Goal: Check status: Check status

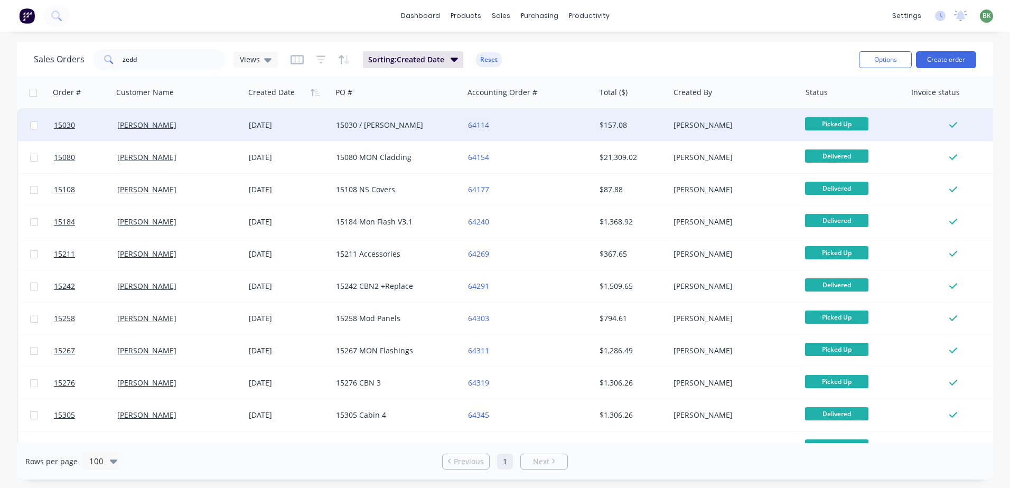
click at [375, 126] on div "15030 / [PERSON_NAME]" at bounding box center [394, 125] width 117 height 11
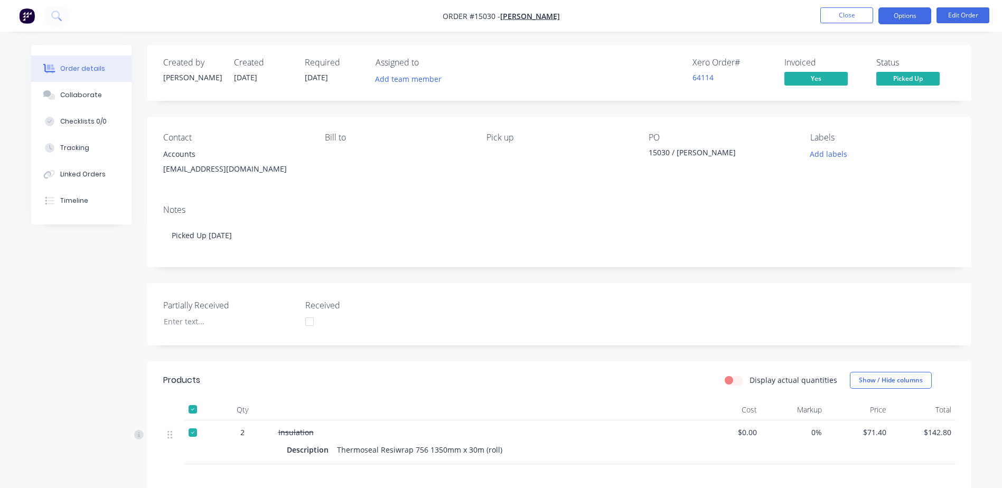
click at [909, 14] on button "Options" at bounding box center [905, 15] width 53 height 17
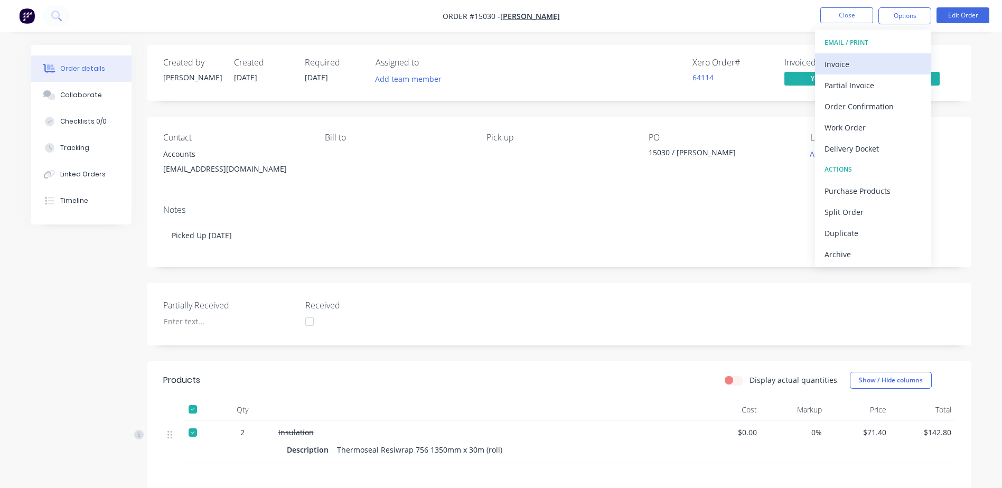
click at [842, 64] on div "Invoice" at bounding box center [873, 64] width 97 height 15
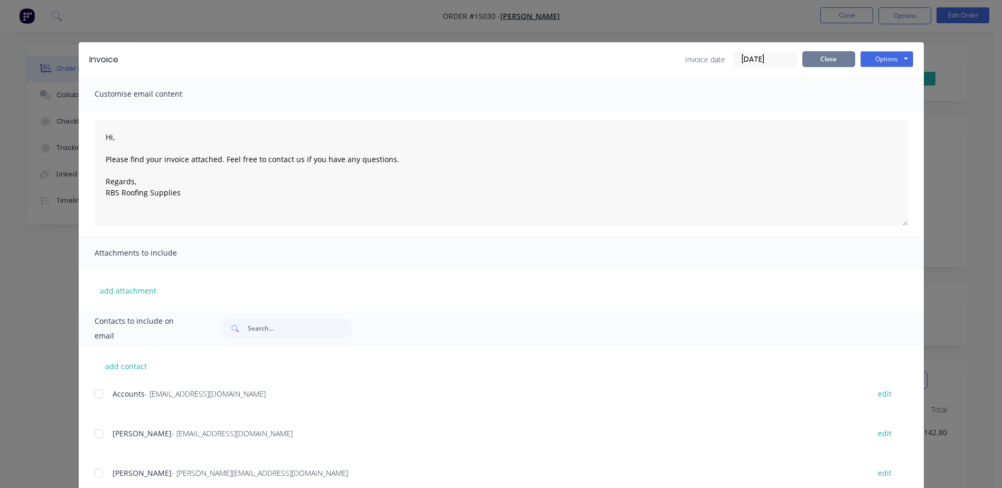
drag, startPoint x: 828, startPoint y: 61, endPoint x: 895, endPoint y: 85, distance: 71.0
click at [883, 85] on div "Invoice Invoice date [DATE] Close Options Preview Print Email Customise email c…" at bounding box center [501, 333] width 845 height 582
click at [878, 60] on button "Options" at bounding box center [887, 59] width 53 height 16
click at [881, 77] on button "Preview" at bounding box center [895, 77] width 68 height 17
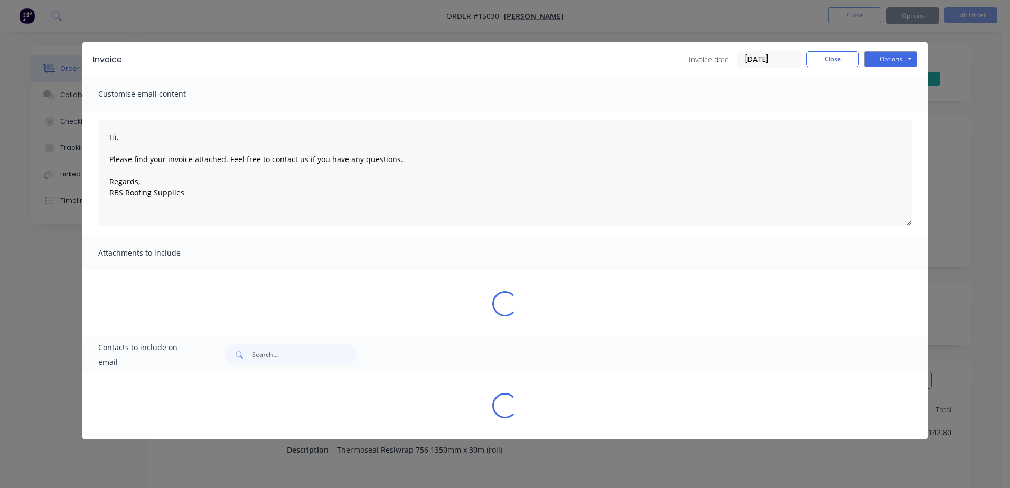
type textarea "Hi, Please find your invoice attached. Feel free to contact us if you have any …"
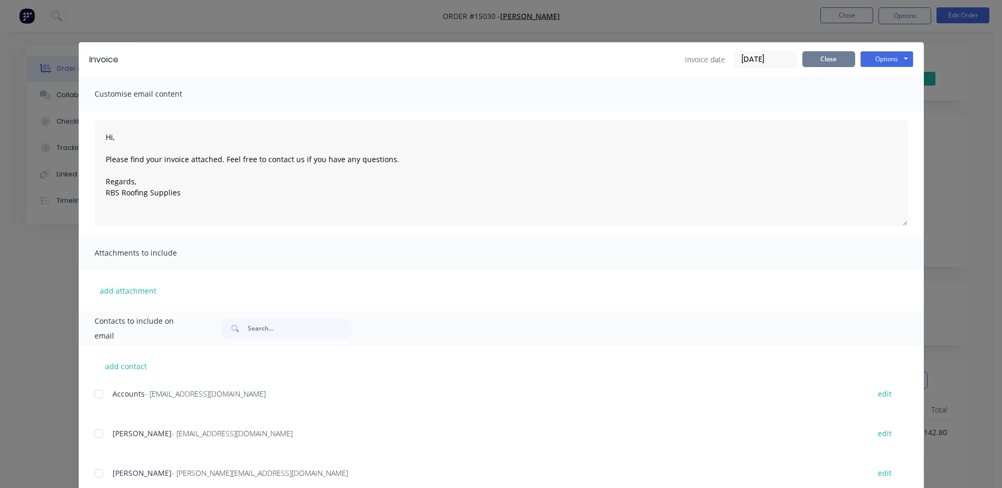
click at [830, 59] on button "Close" at bounding box center [828, 59] width 53 height 16
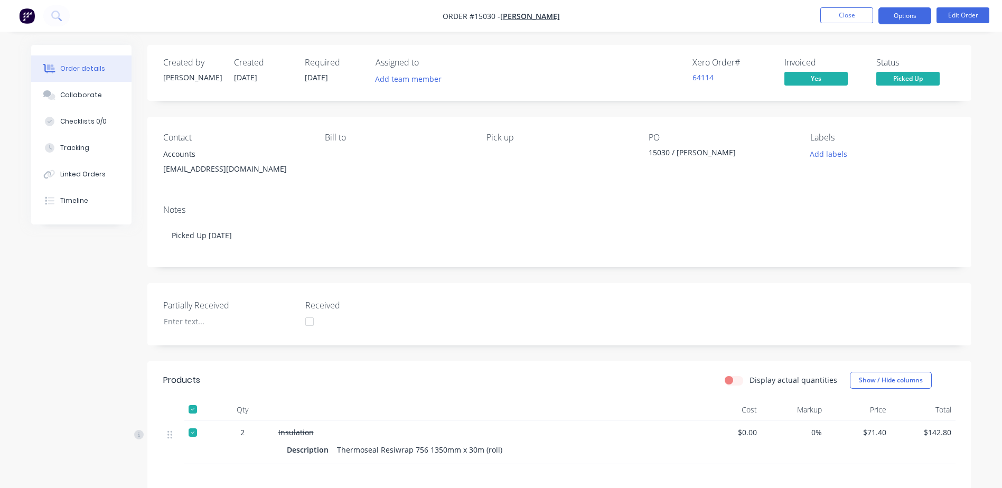
click at [904, 15] on button "Options" at bounding box center [905, 15] width 53 height 17
click at [734, 36] on div "Order details Collaborate Checklists 0/0 Tracking Linked Orders Timeline Order …" at bounding box center [501, 326] width 1002 height 652
click at [856, 16] on button "Close" at bounding box center [846, 15] width 53 height 16
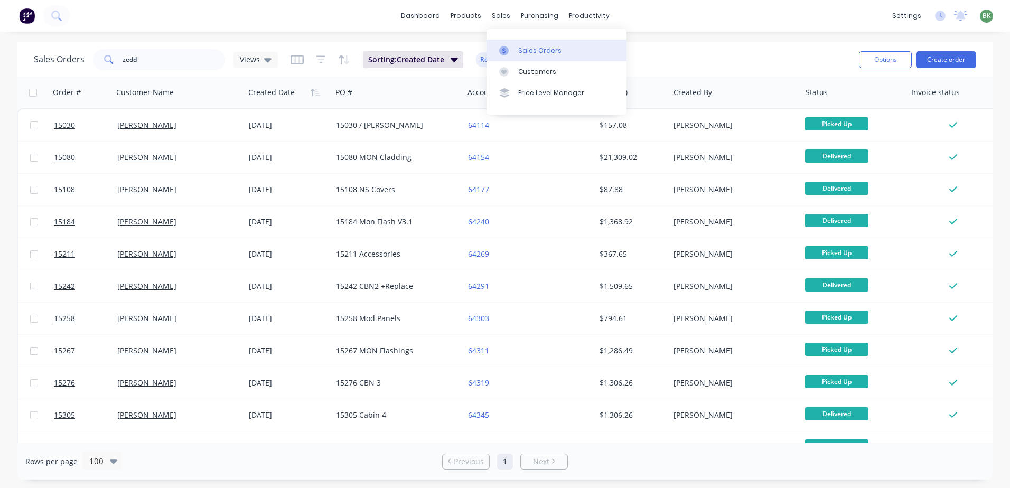
click at [522, 46] on div "Sales Orders" at bounding box center [539, 51] width 43 height 10
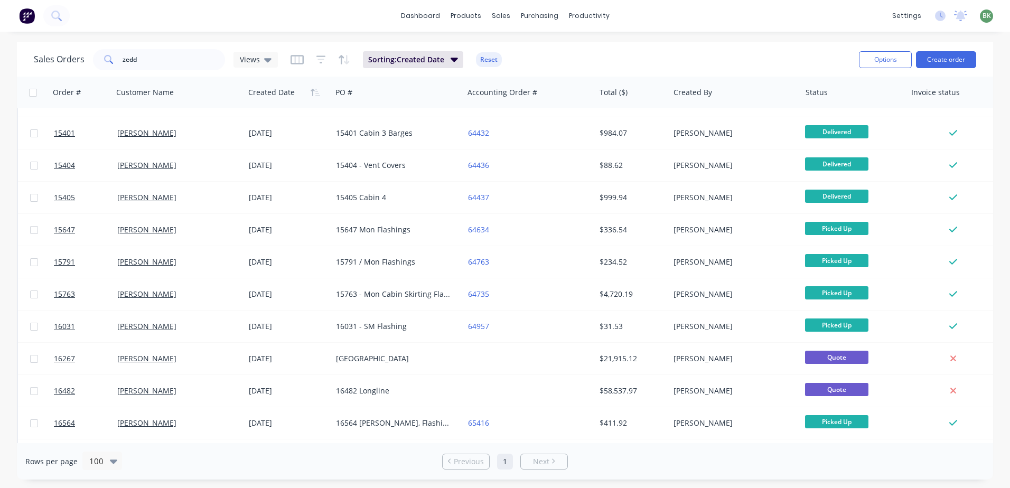
scroll to position [740, 0]
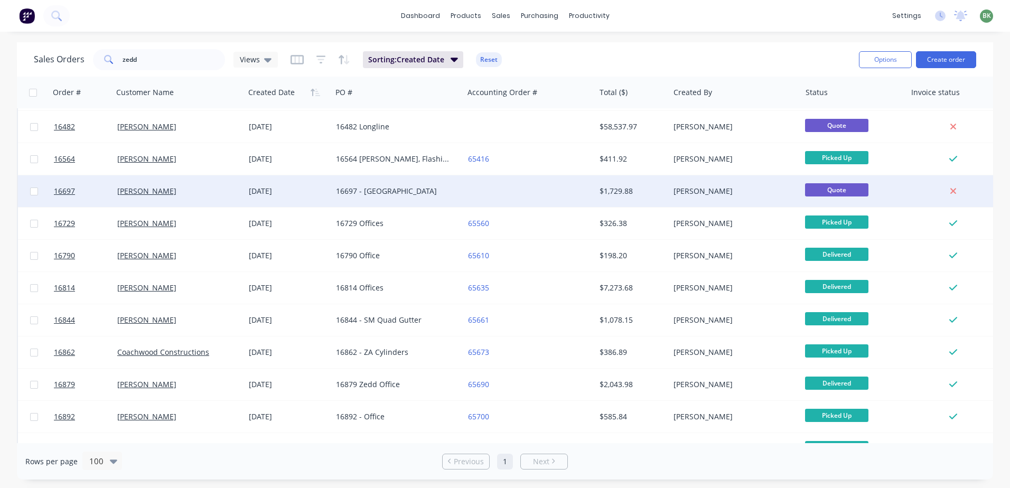
click at [499, 188] on div at bounding box center [530, 191] width 132 height 32
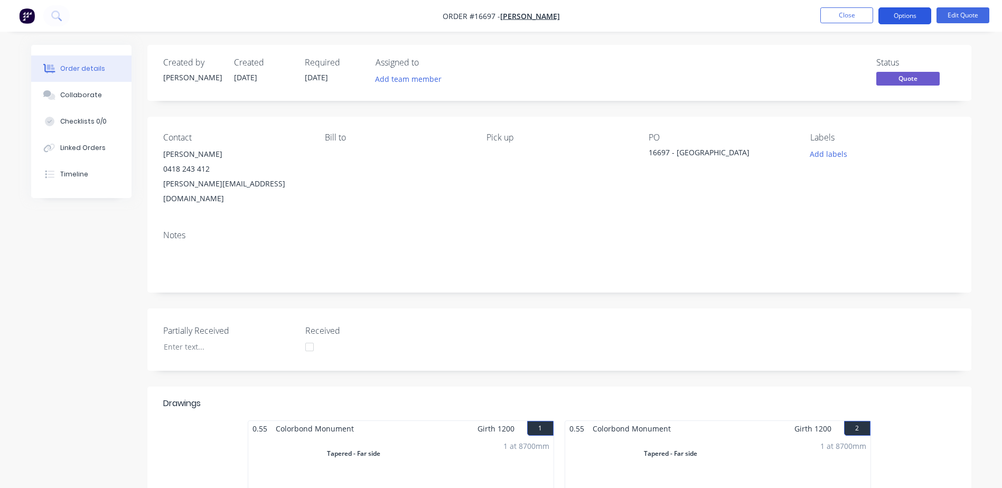
click at [903, 18] on button "Options" at bounding box center [905, 15] width 53 height 17
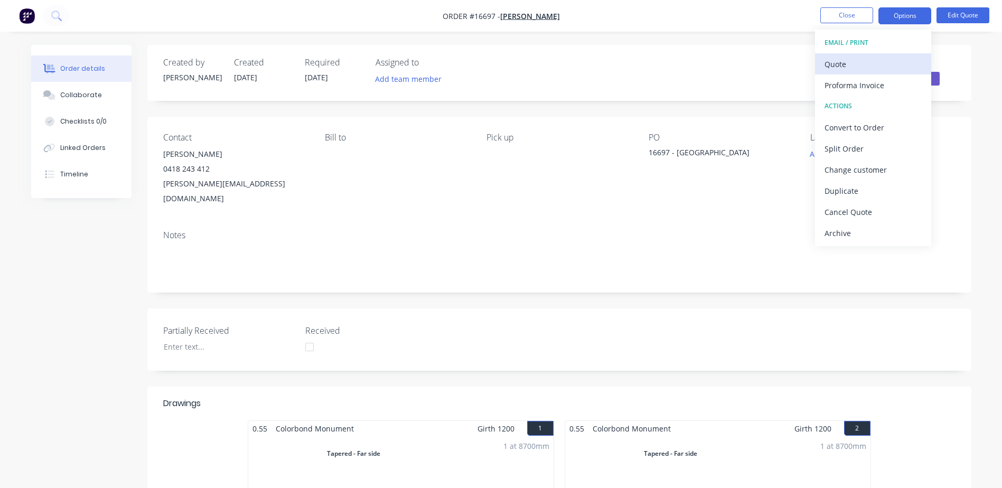
click at [875, 60] on div "Quote" at bounding box center [873, 64] width 97 height 15
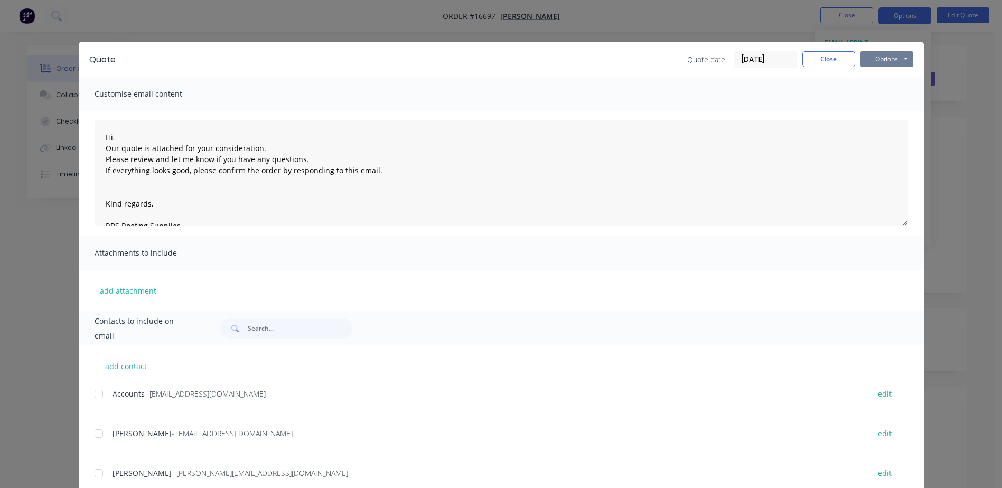
click at [890, 59] on button "Options" at bounding box center [887, 59] width 53 height 16
click at [886, 79] on button "Preview" at bounding box center [895, 77] width 68 height 17
